Goal: Check status: Check status

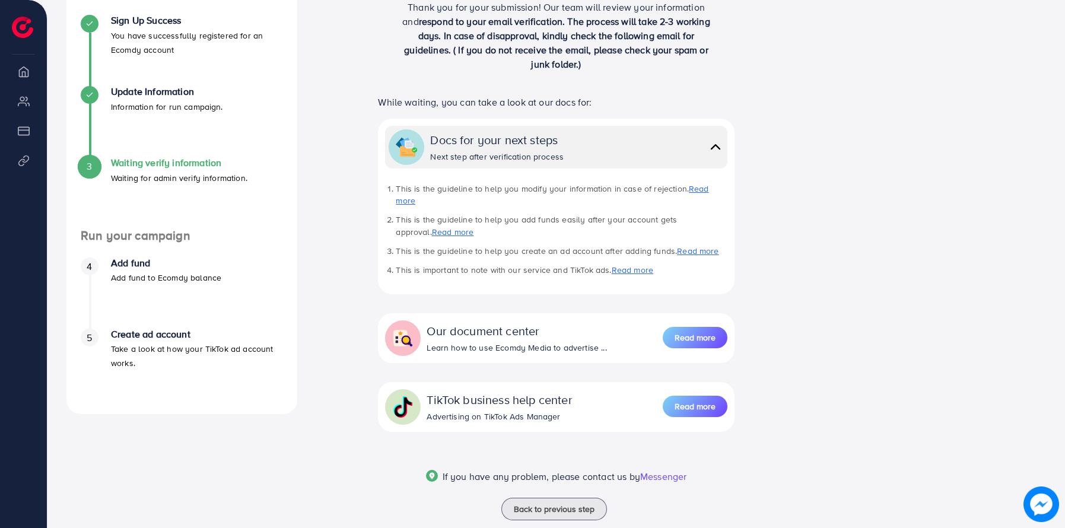
scroll to position [230, 0]
